Goal: Information Seeking & Learning: Learn about a topic

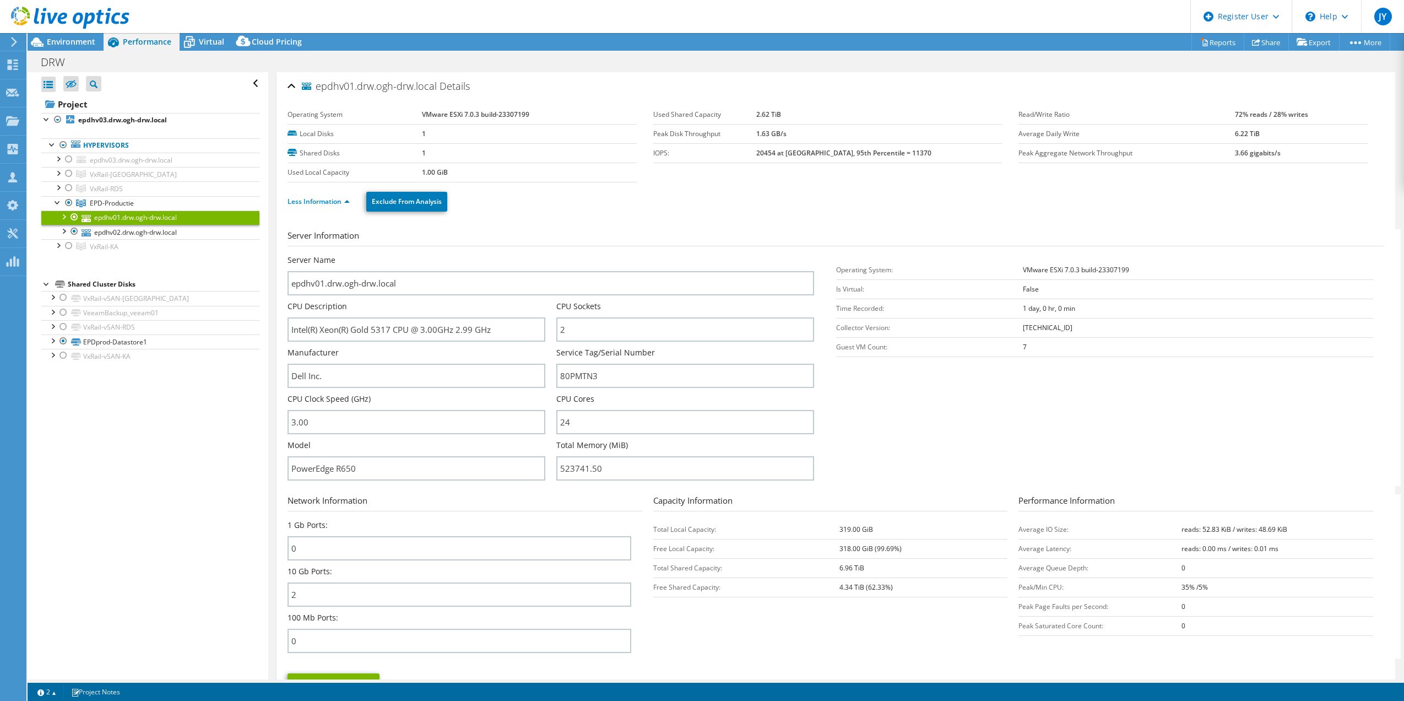
select select "EUFrankfurt"
select select "USD"
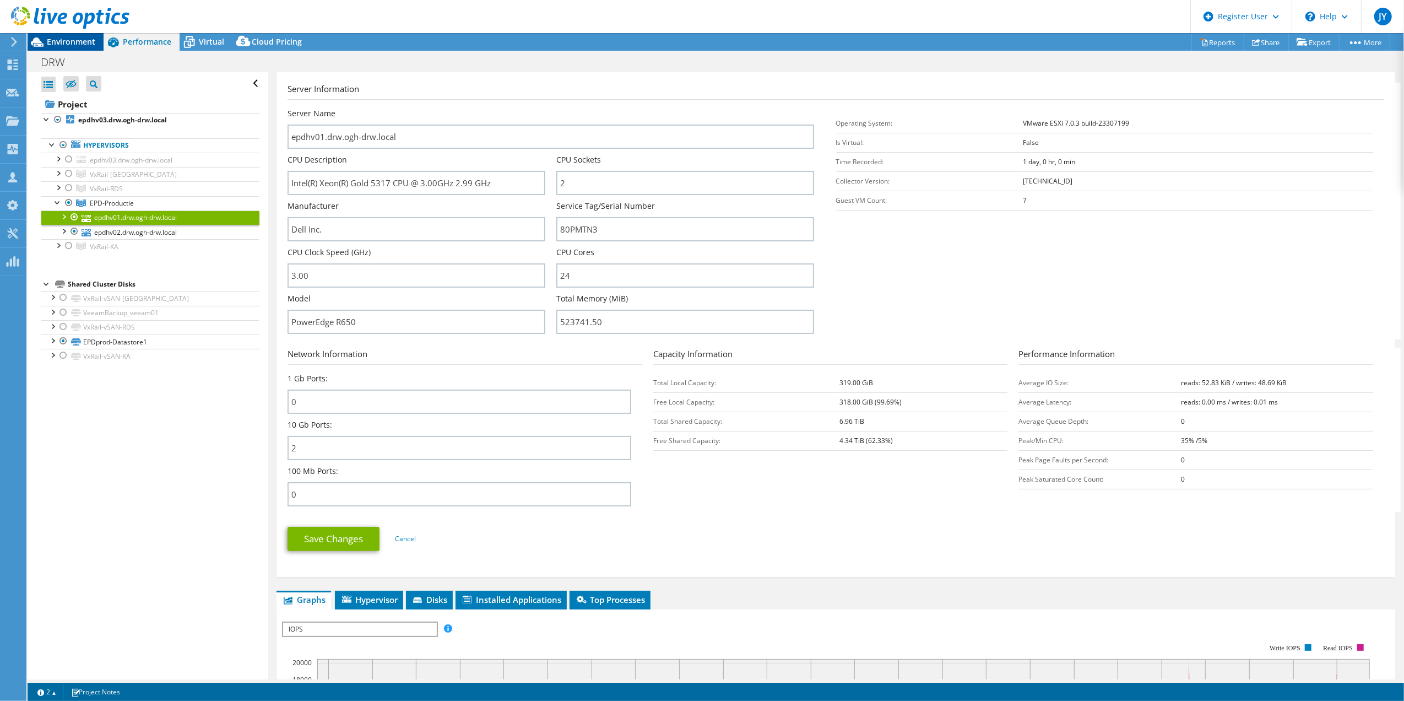
click at [61, 40] on span "Environment" at bounding box center [71, 41] width 48 height 10
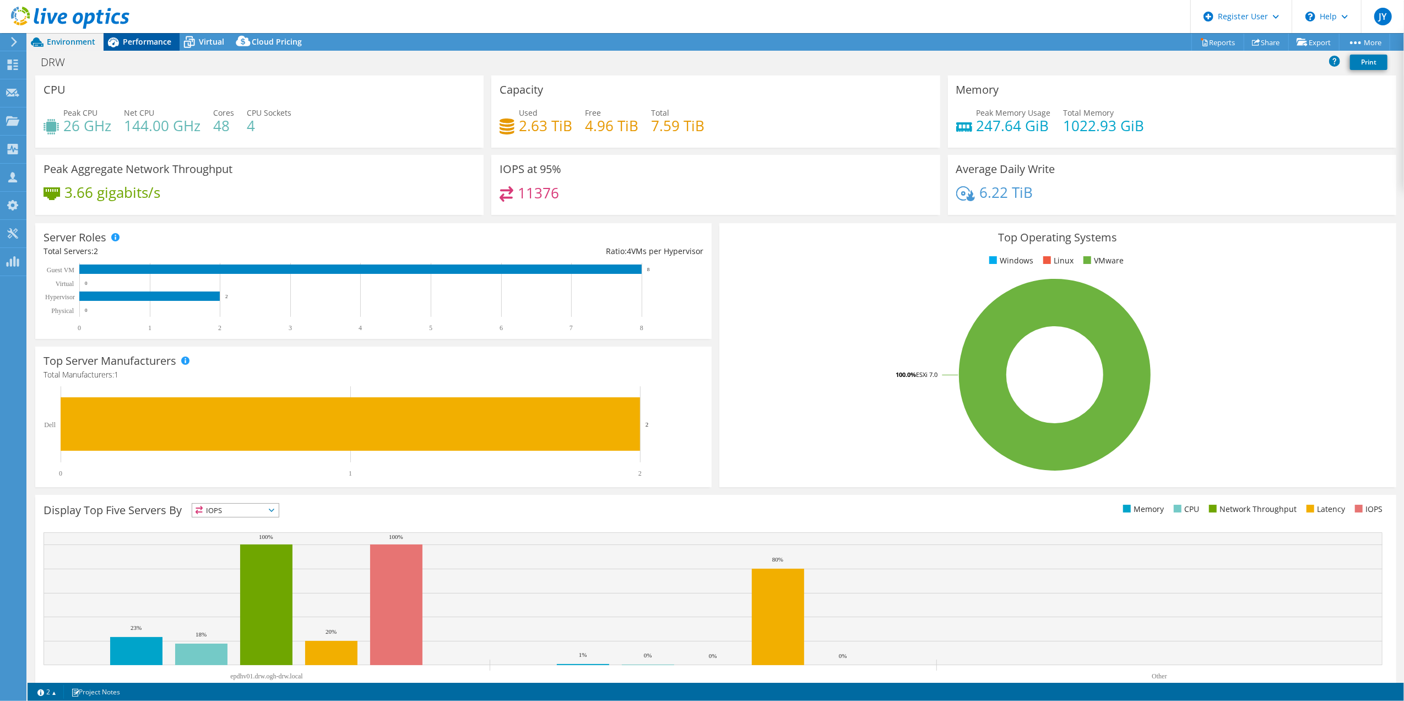
click at [159, 45] on span "Performance" at bounding box center [147, 41] width 48 height 10
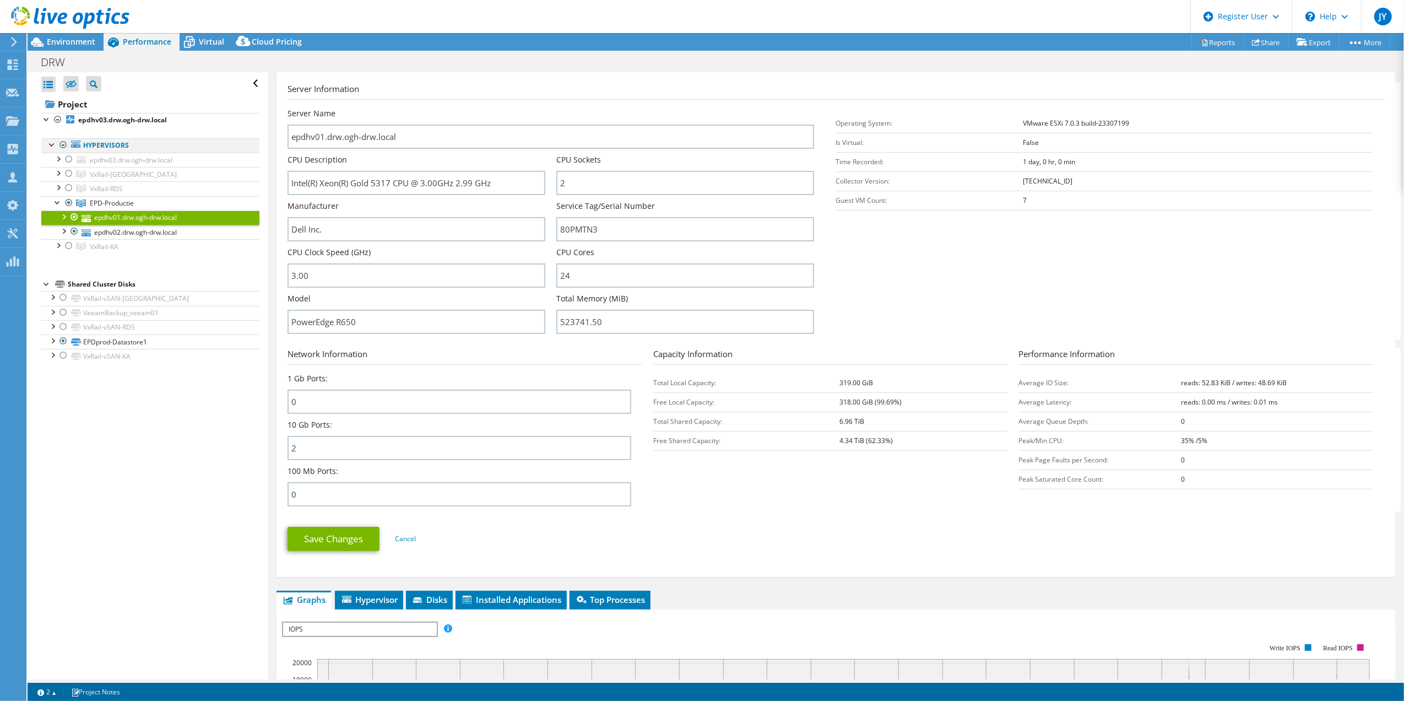
click at [63, 141] on div at bounding box center [63, 144] width 11 height 13
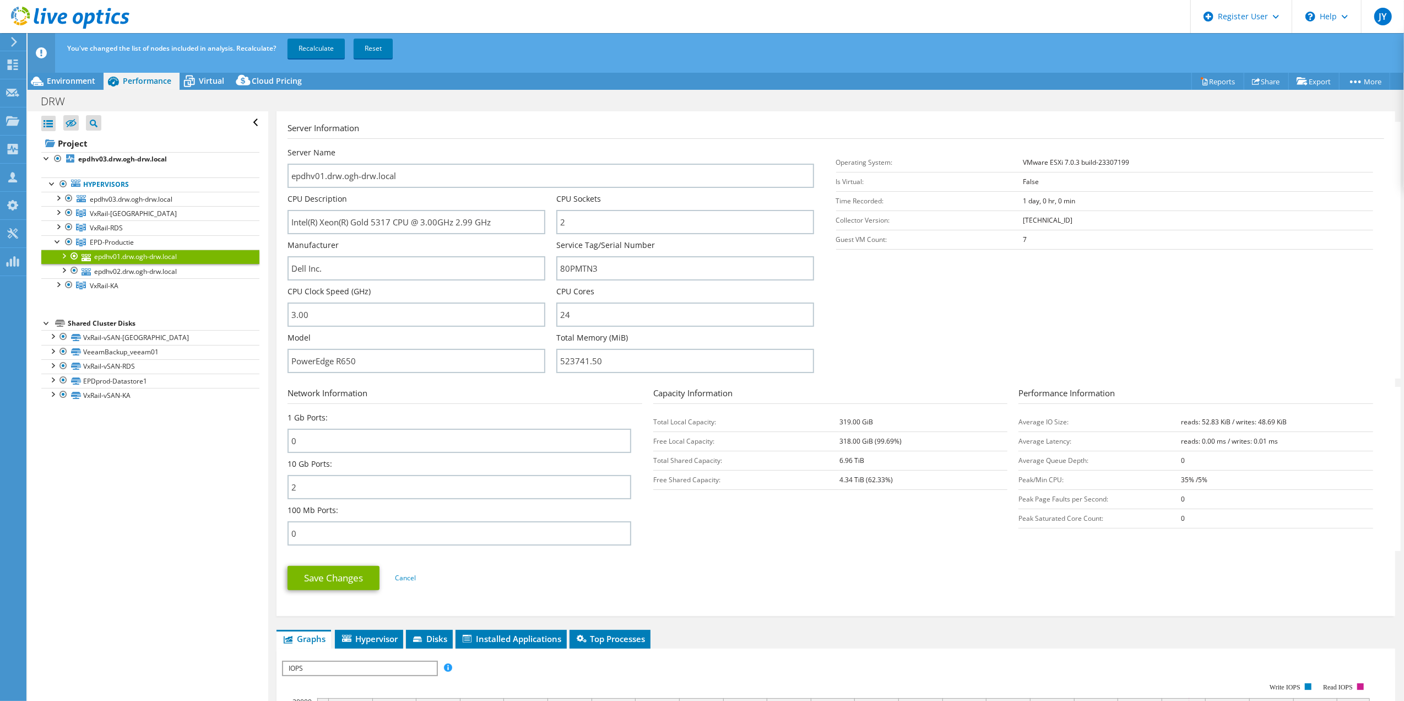
click at [309, 37] on div "You've changed the list of nodes included in analysis. Recalculate? Recalculate…" at bounding box center [736, 48] width 1344 height 31
click at [309, 45] on link "Recalculate" at bounding box center [316, 49] width 57 height 20
click at [82, 86] on div "Environment" at bounding box center [66, 81] width 76 height 18
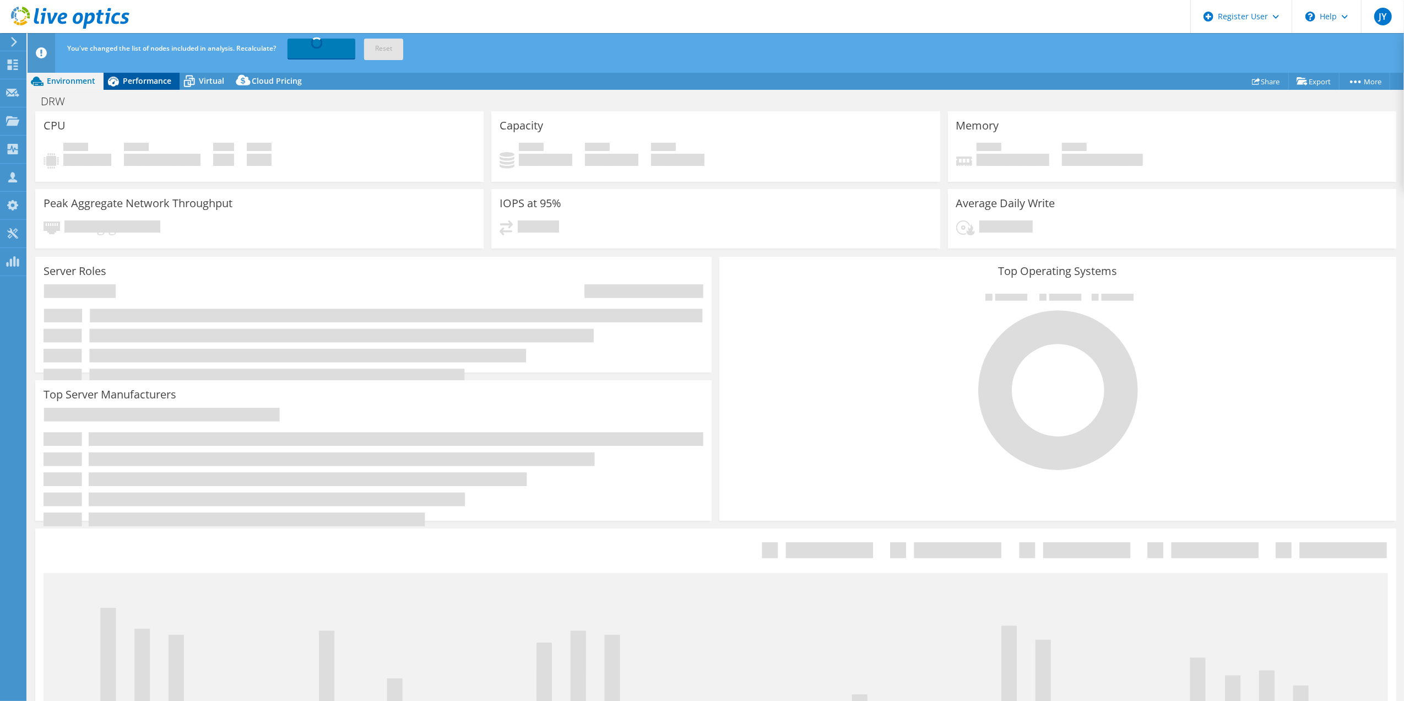
click at [128, 85] on span "Performance" at bounding box center [147, 80] width 48 height 10
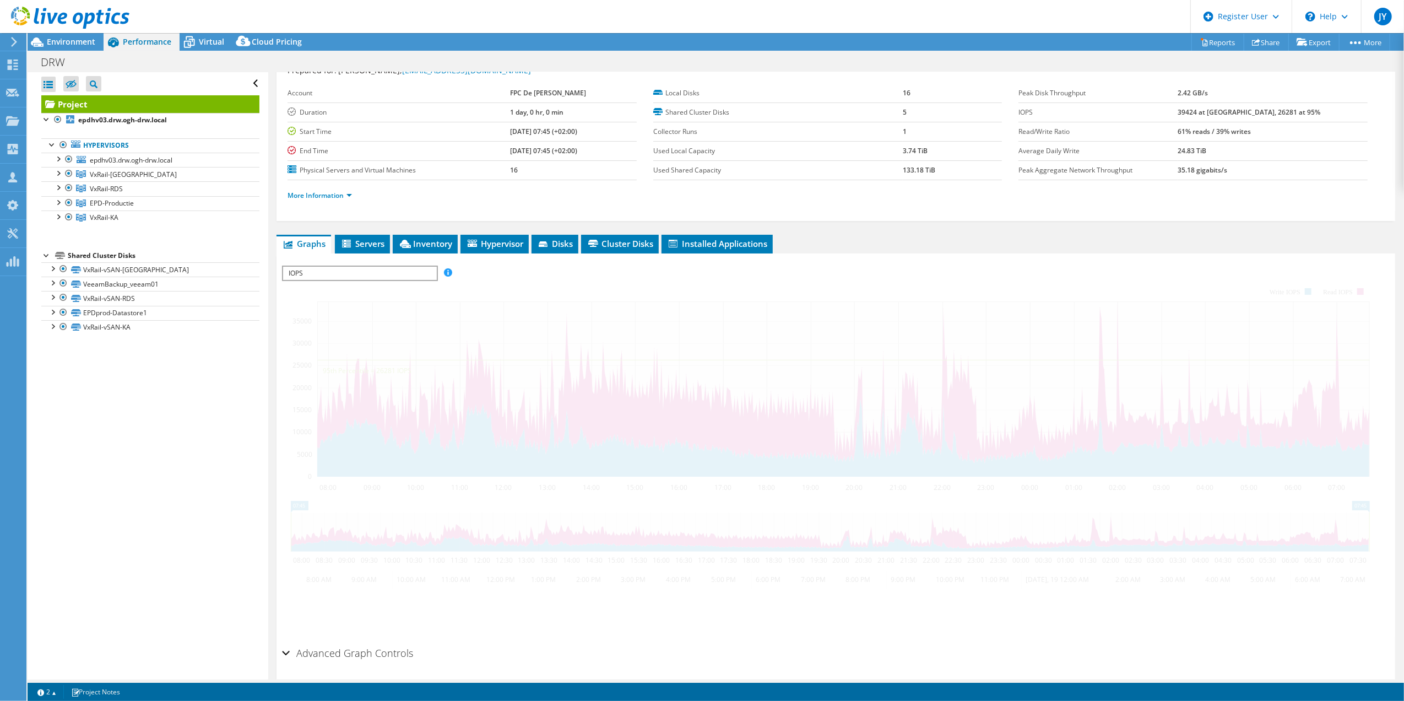
scroll to position [86, 0]
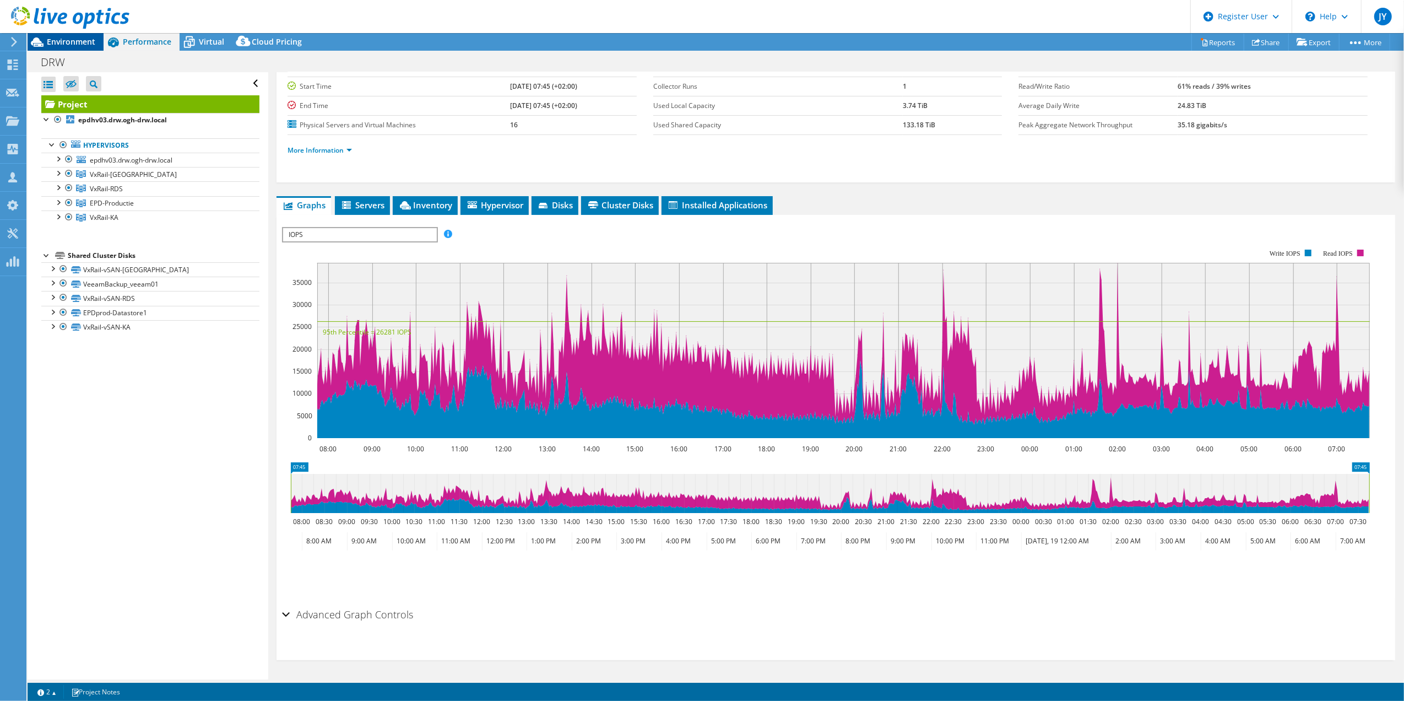
click at [71, 40] on span "Environment" at bounding box center [71, 41] width 48 height 10
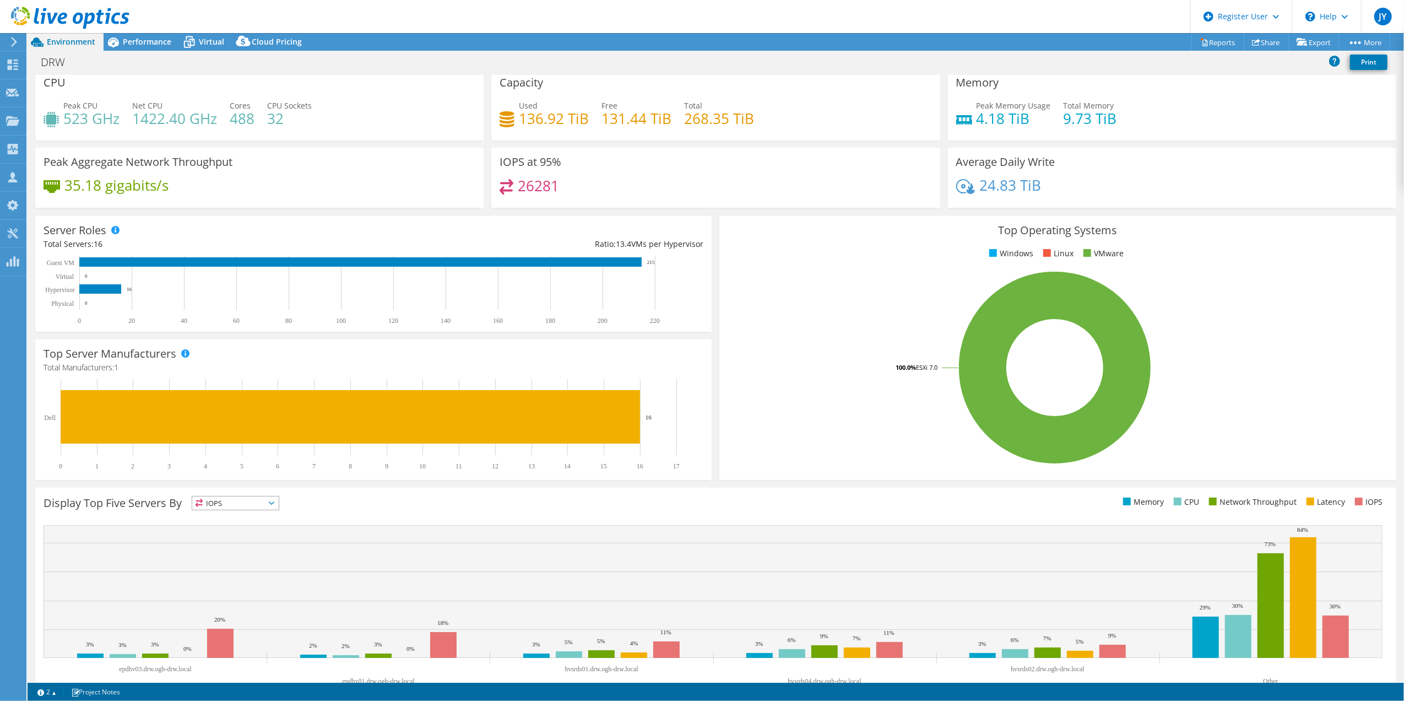
scroll to position [0, 0]
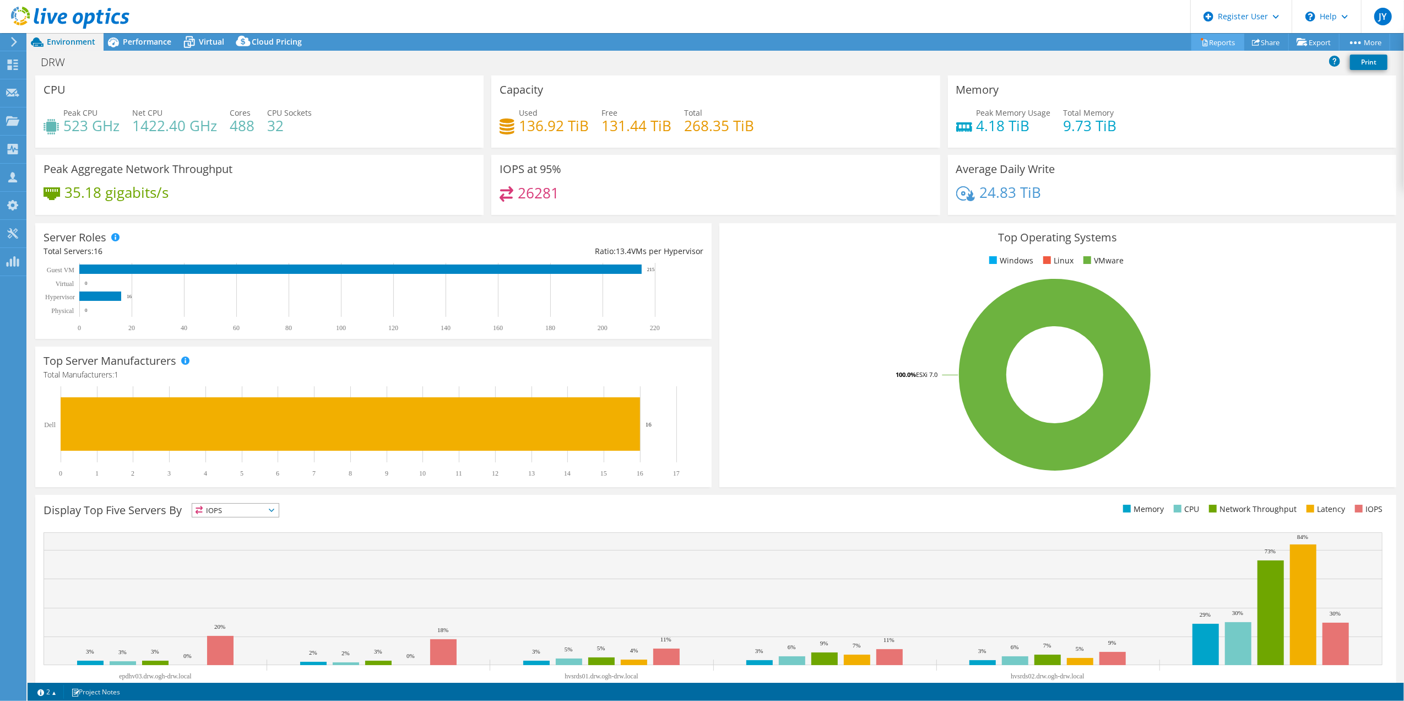
click at [1210, 46] on link "Reports" at bounding box center [1218, 42] width 53 height 17
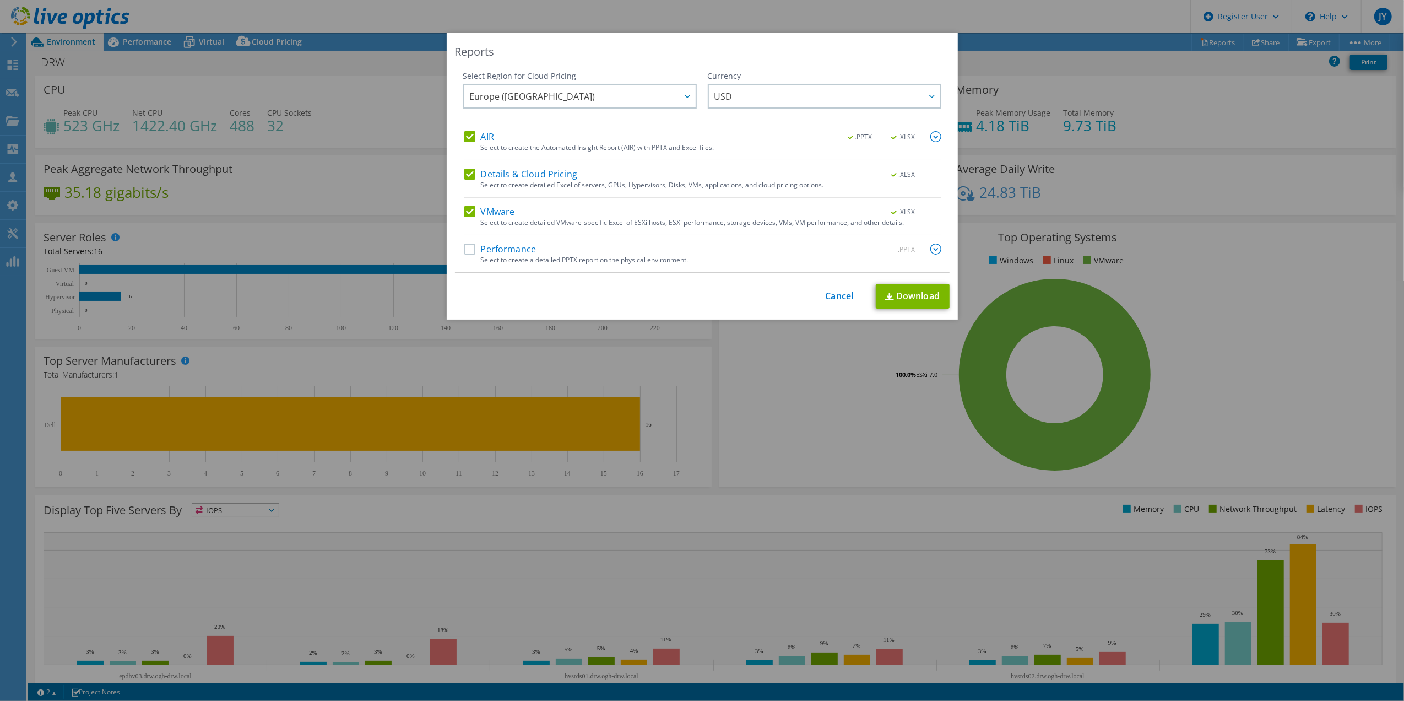
click at [466, 250] on label "Performance" at bounding box center [500, 249] width 72 height 11
click at [0, 0] on input "Performance" at bounding box center [0, 0] width 0 height 0
click at [826, 296] on link "Cancel" at bounding box center [840, 296] width 28 height 10
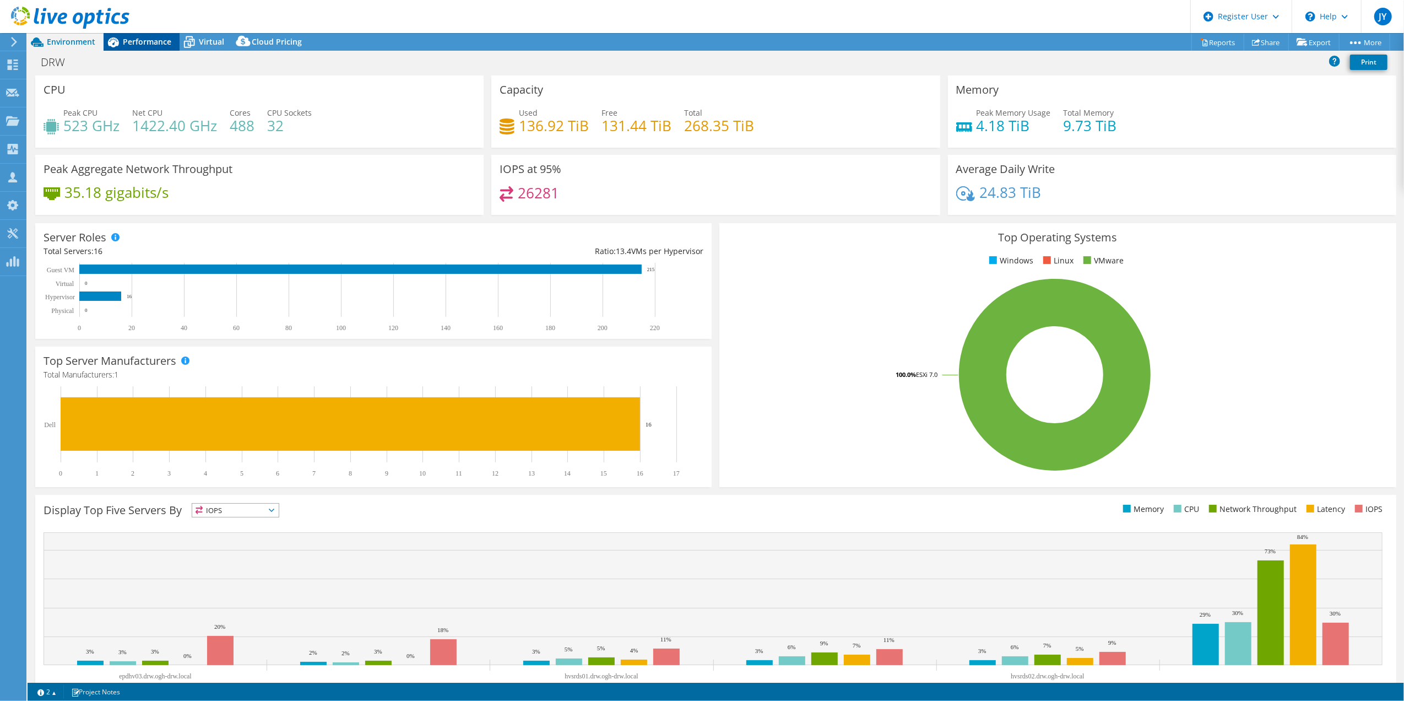
drag, startPoint x: 126, startPoint y: 39, endPoint x: 139, endPoint y: 48, distance: 17.0
click at [126, 39] on span "Performance" at bounding box center [147, 41] width 48 height 10
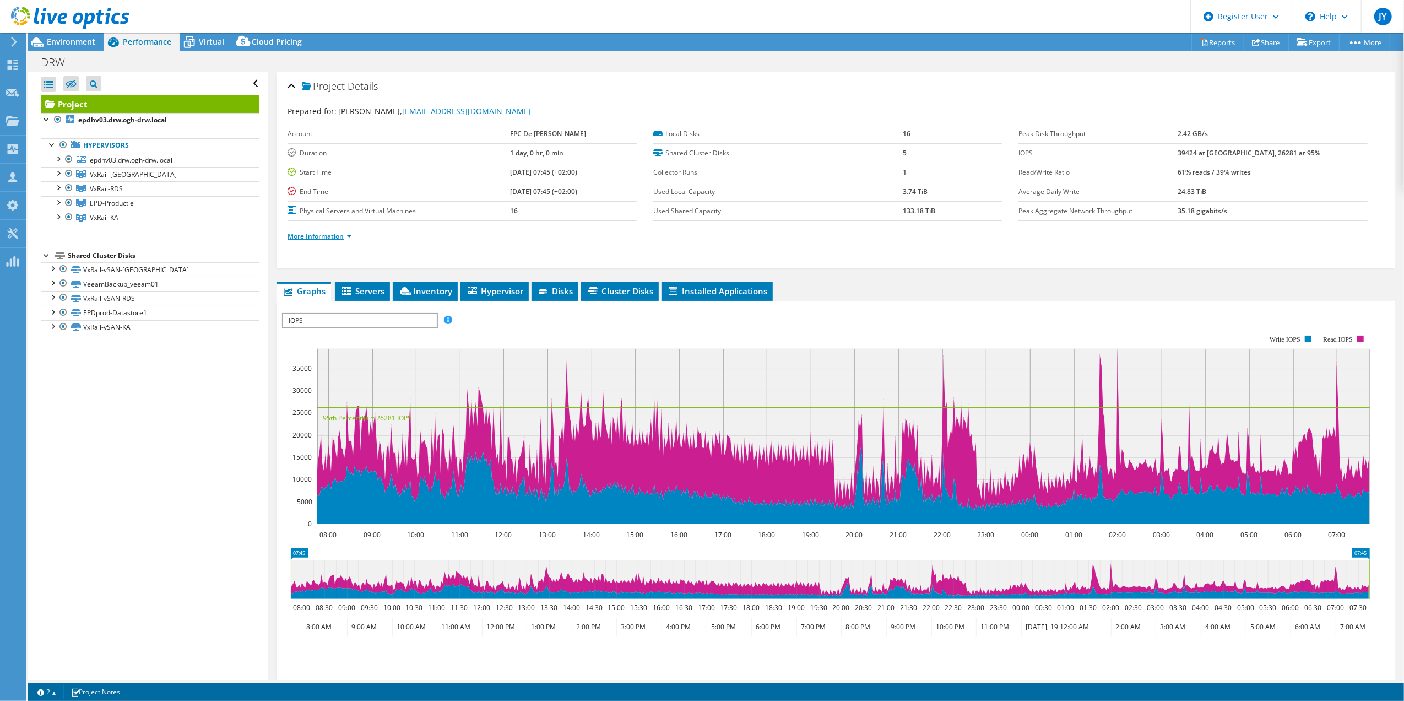
click at [340, 236] on link "More Information" at bounding box center [320, 235] width 64 height 9
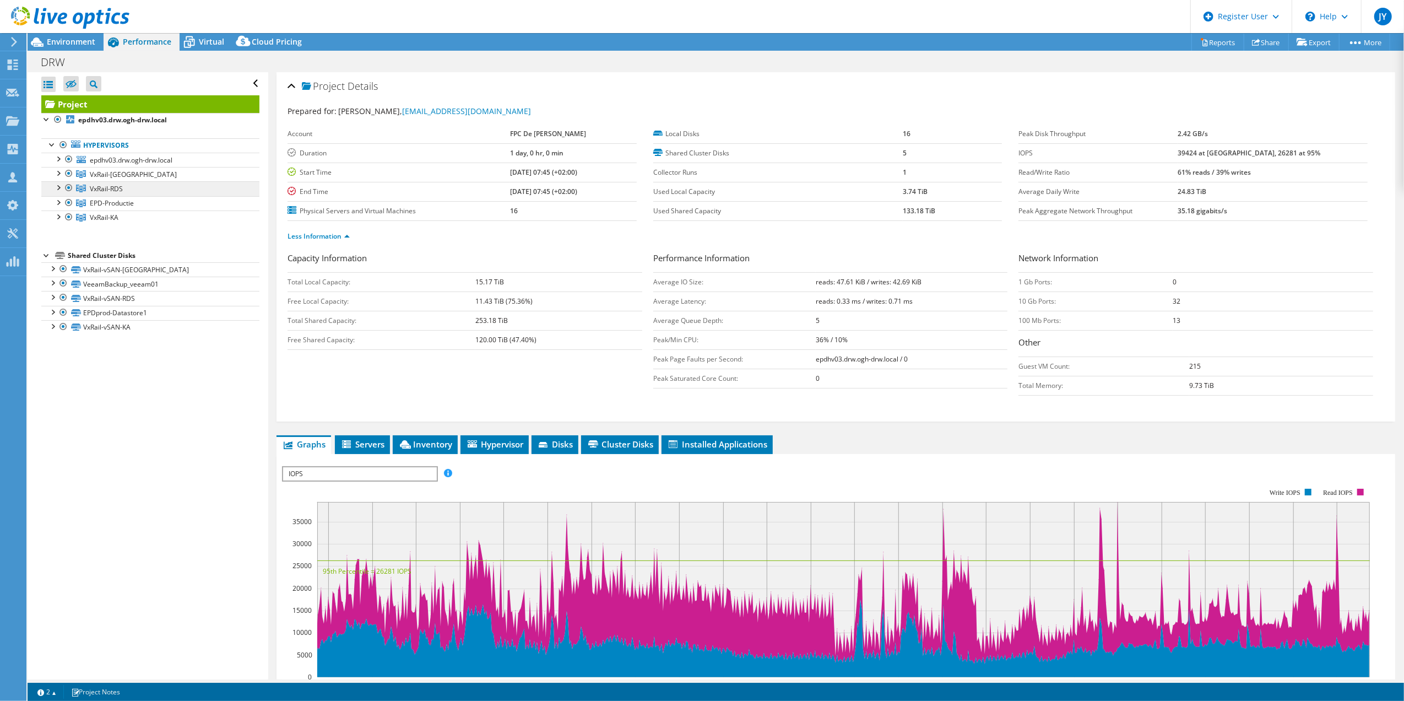
click at [135, 181] on link "VxRail-RDS" at bounding box center [150, 174] width 218 height 14
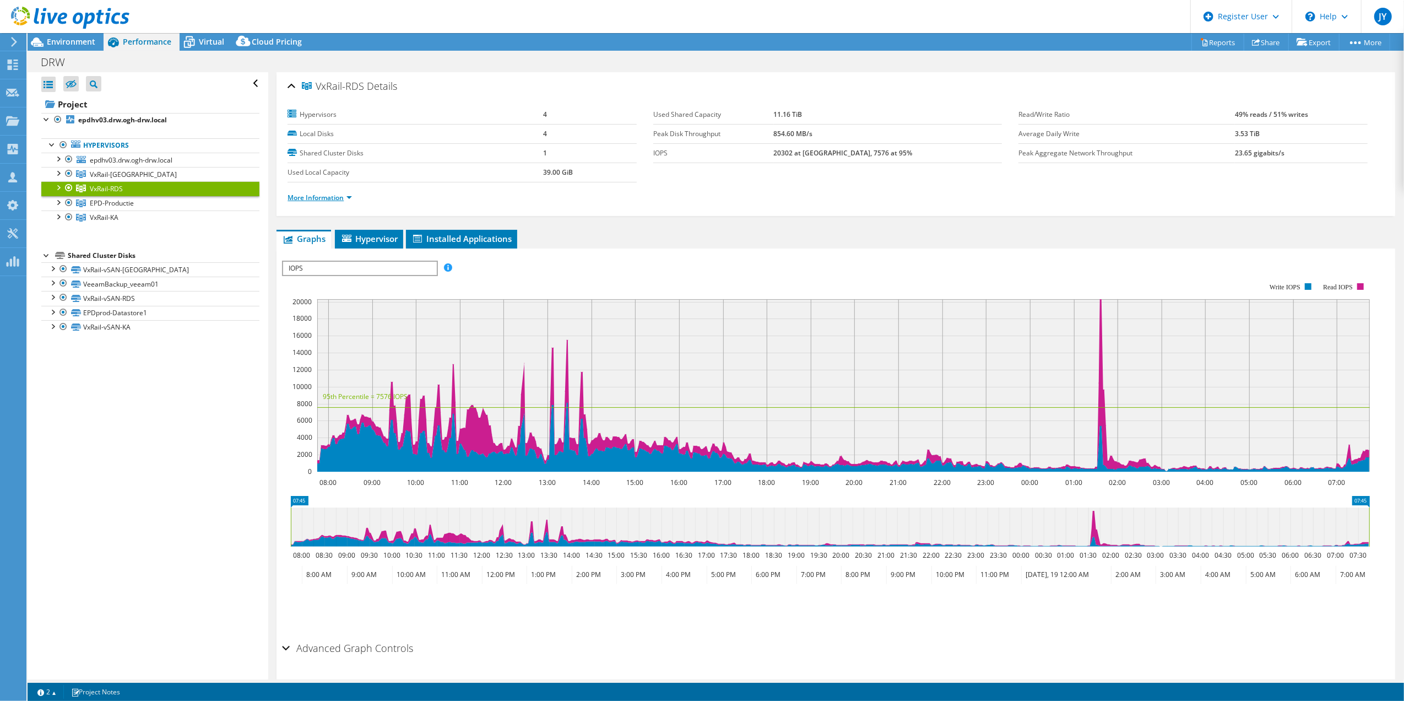
click at [342, 197] on link "More Information" at bounding box center [320, 197] width 64 height 9
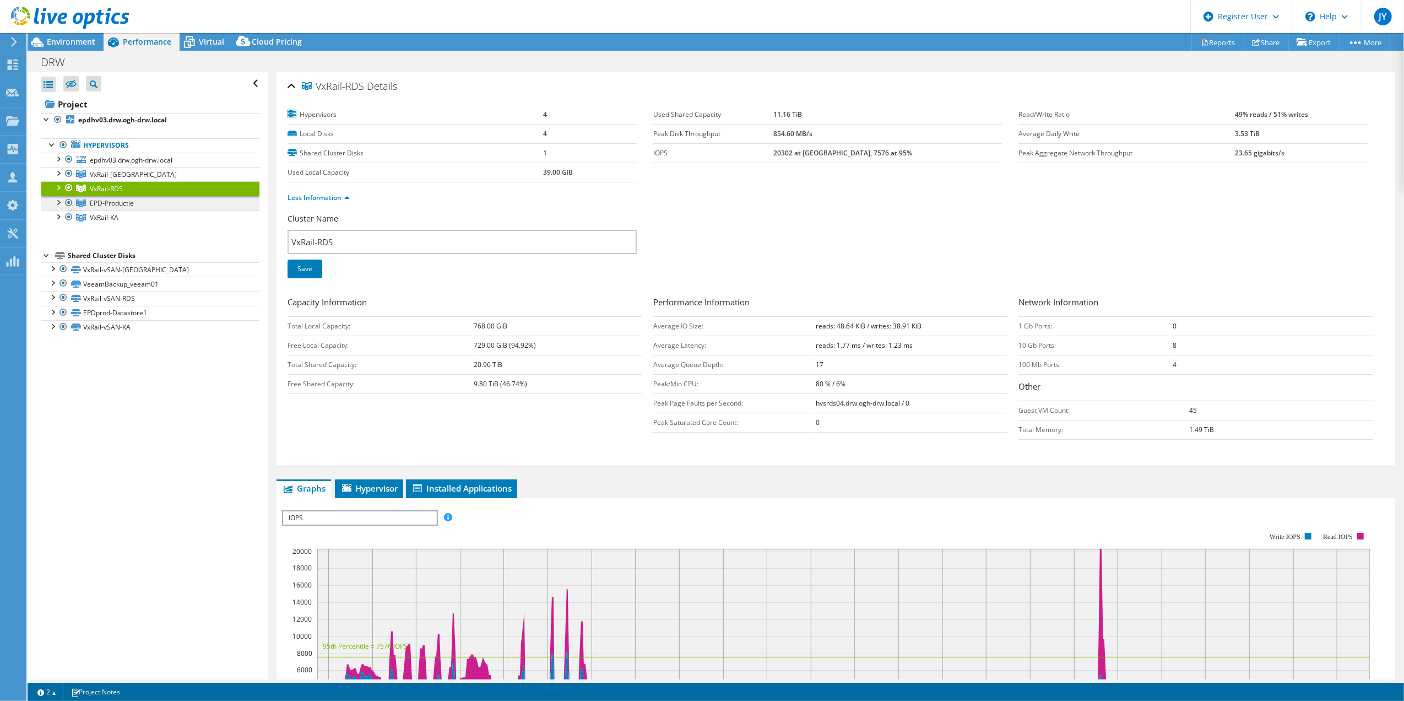
click at [116, 179] on span "EPD-Productie" at bounding box center [133, 174] width 87 height 9
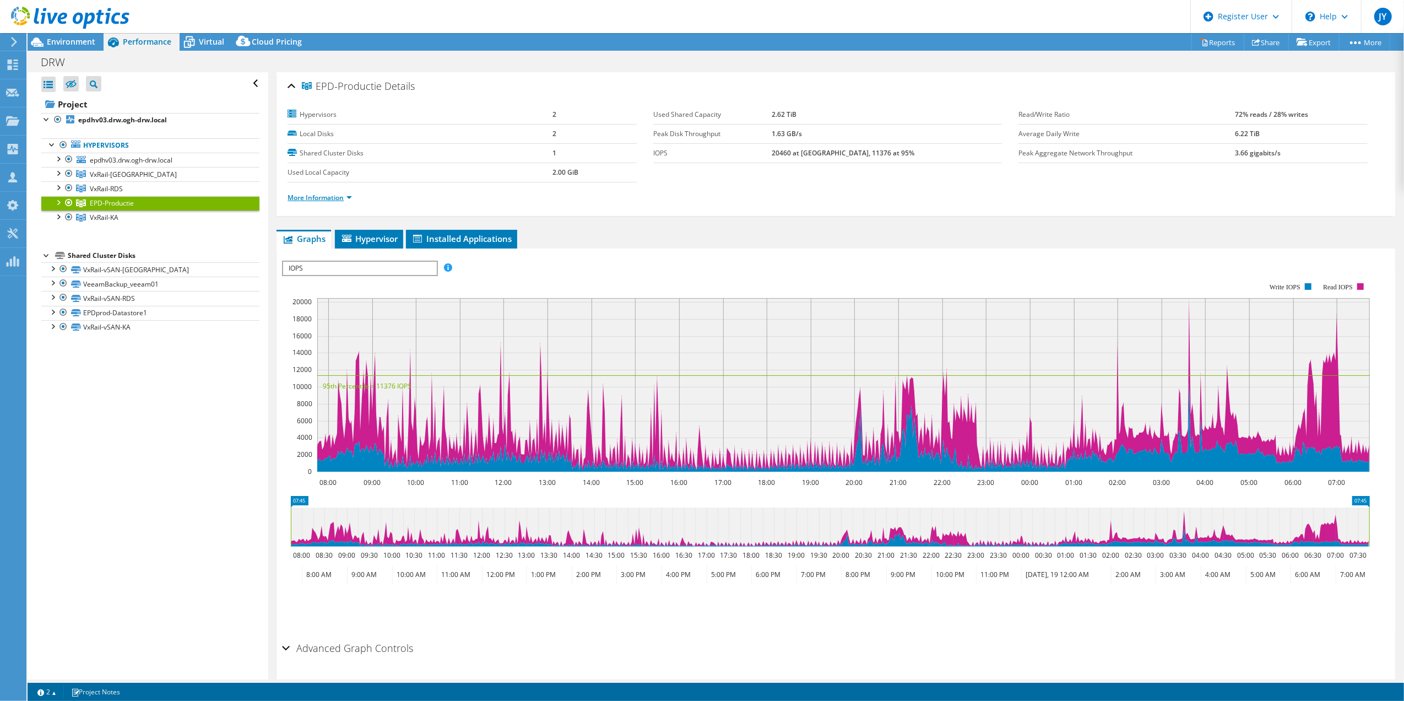
click at [338, 196] on link "More Information" at bounding box center [320, 197] width 64 height 9
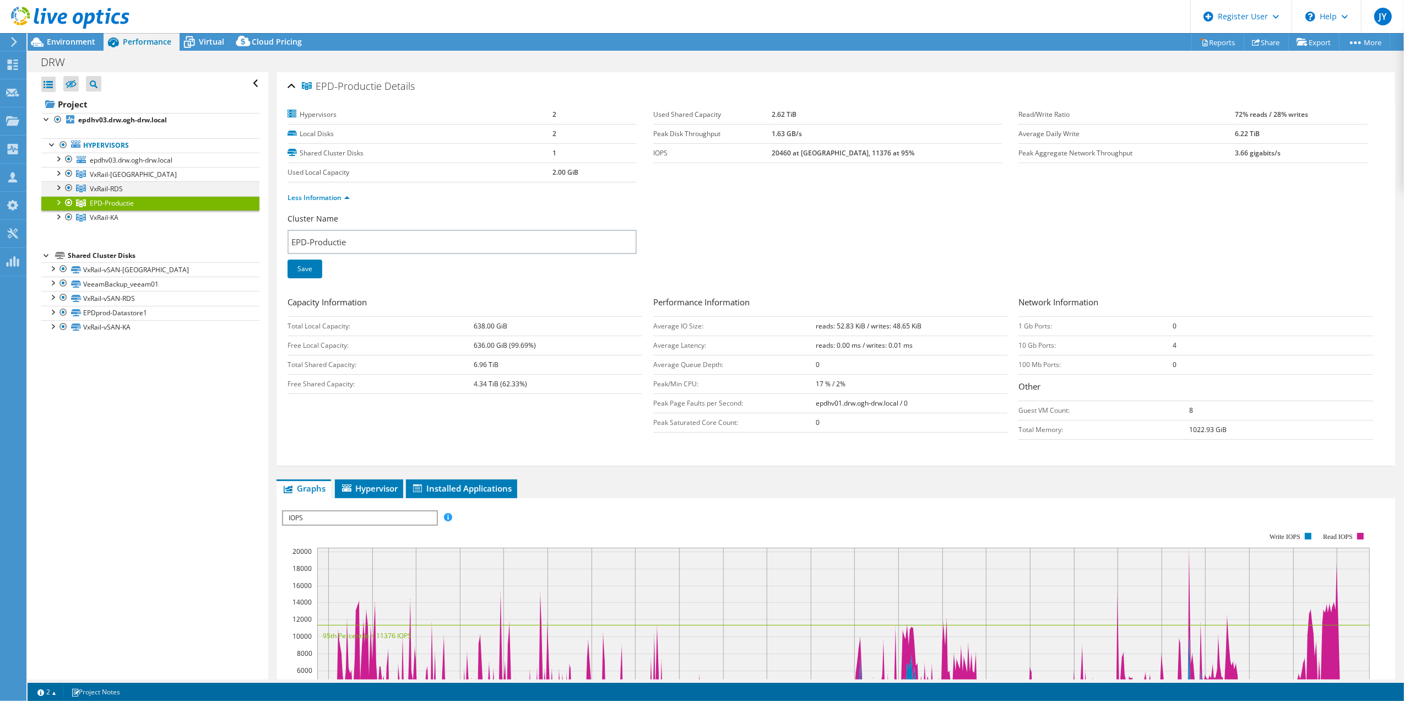
click at [57, 190] on div at bounding box center [57, 186] width 11 height 11
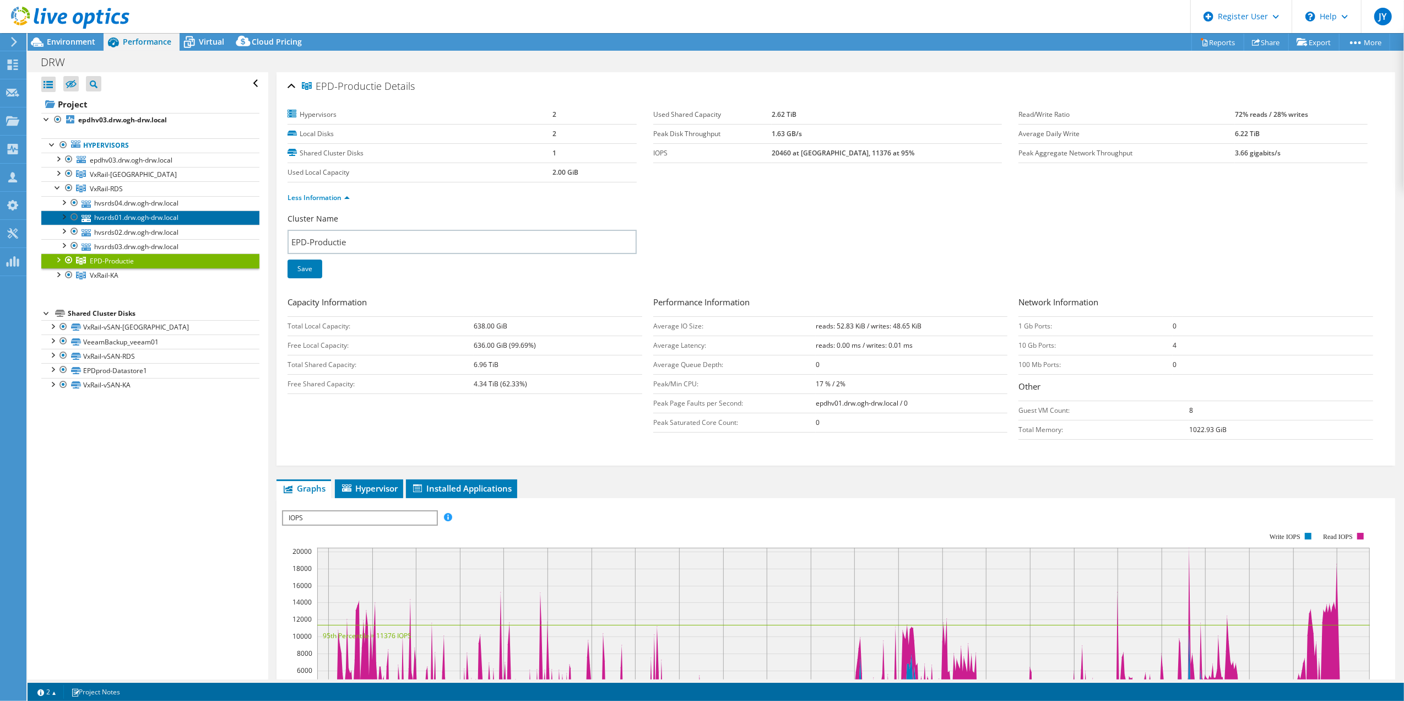
click at [120, 223] on link "hvsrds01.drw.ogh-drw.local" at bounding box center [150, 217] width 218 height 14
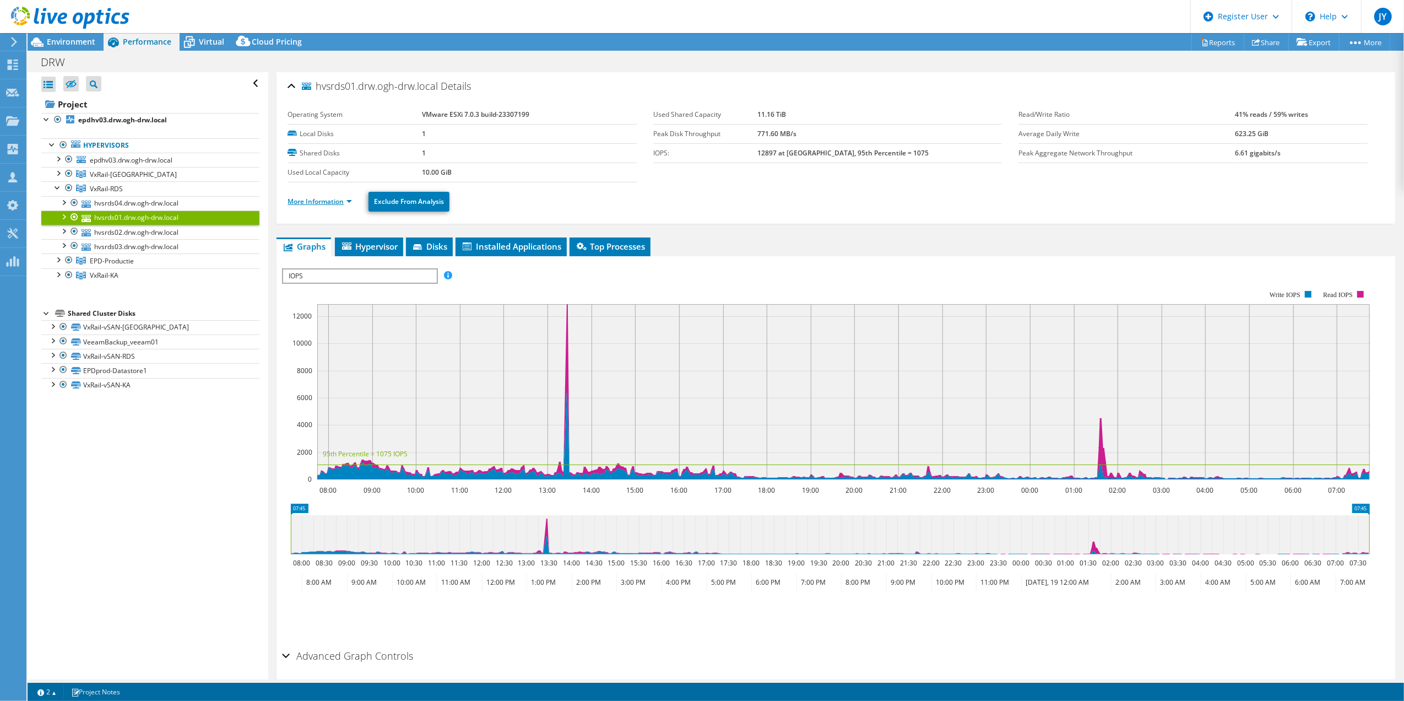
click at [318, 199] on link "More Information" at bounding box center [320, 201] width 64 height 9
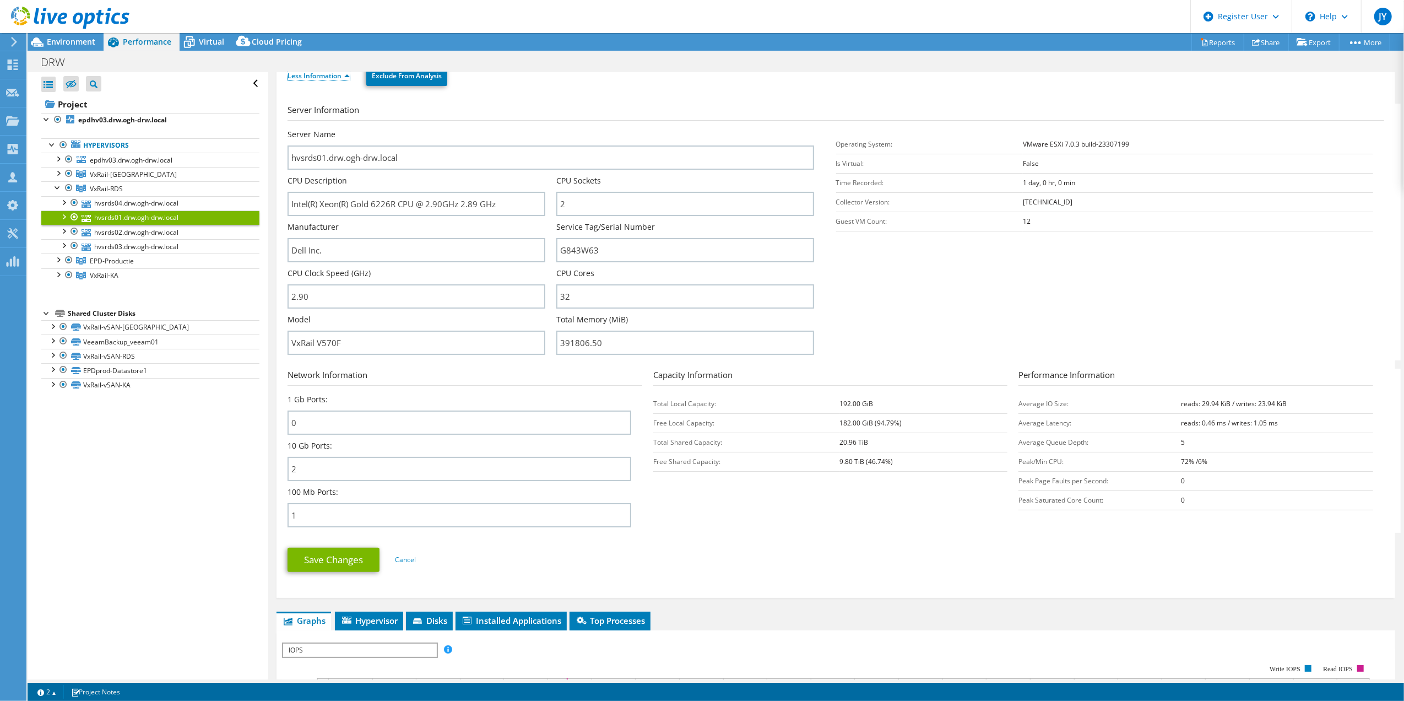
scroll to position [147, 0]
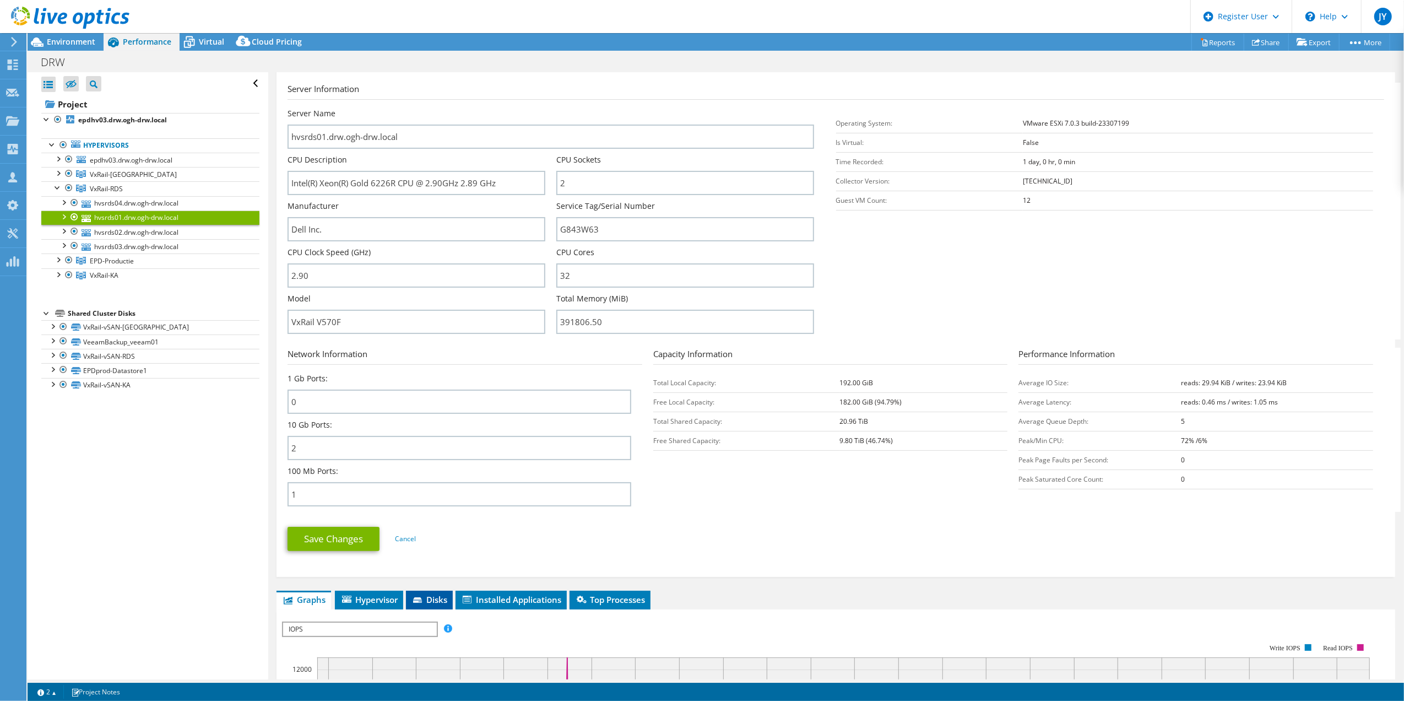
click at [428, 594] on span "Disks" at bounding box center [430, 599] width 36 height 11
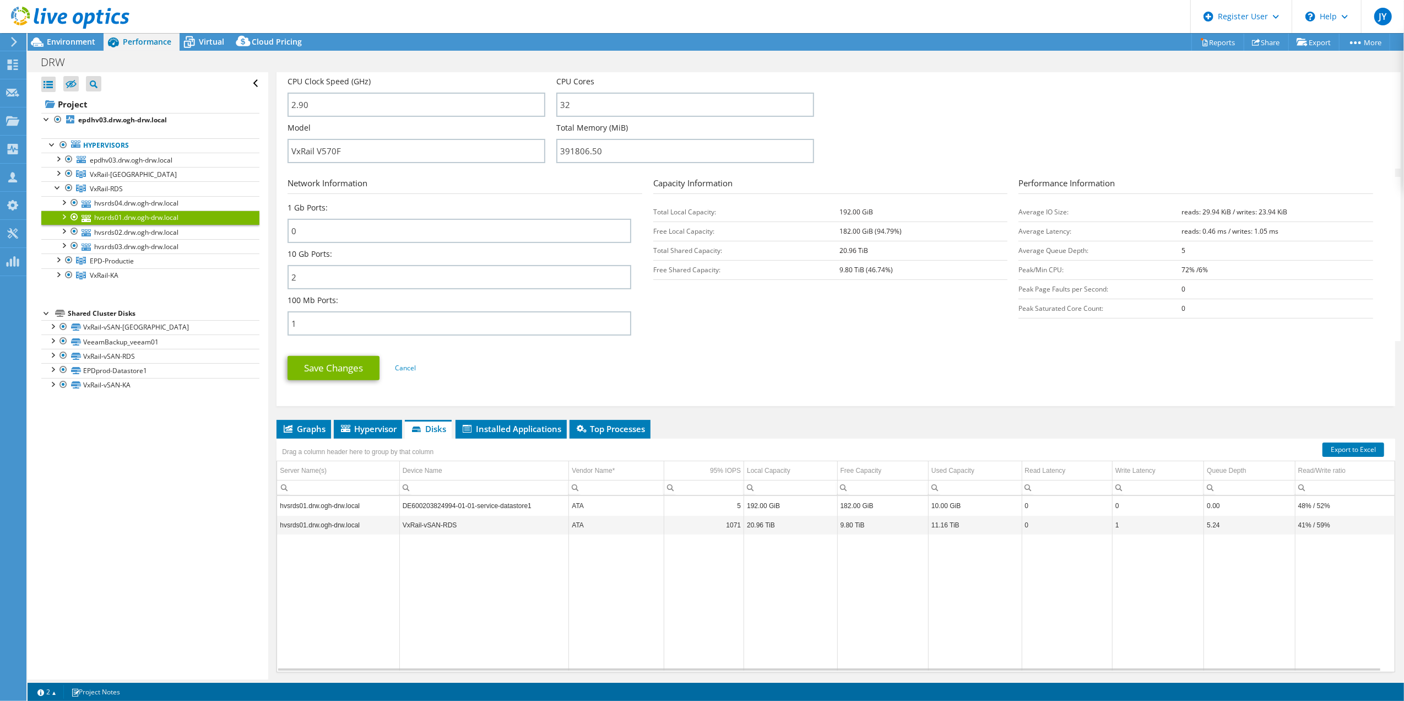
scroll to position [347, 0]
